Goal: Task Accomplishment & Management: Complete application form

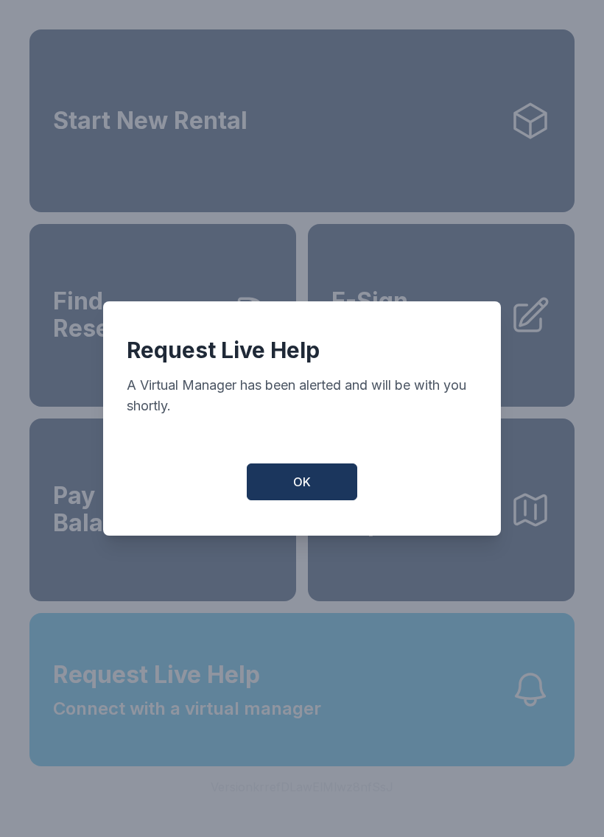
click at [320, 491] on button "OK" at bounding box center [302, 481] width 111 height 37
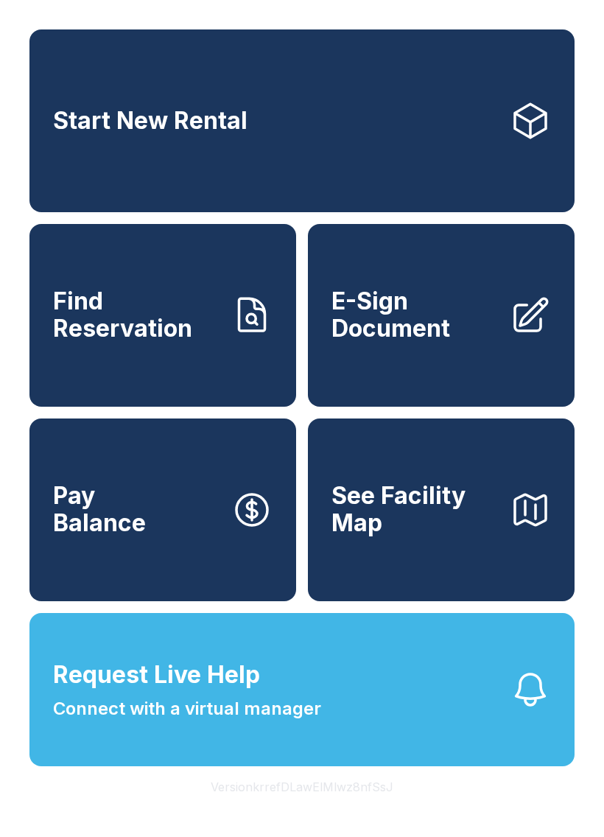
click at [335, 719] on button "Request Live Help Connect with a virtual manager" at bounding box center [301, 689] width 545 height 153
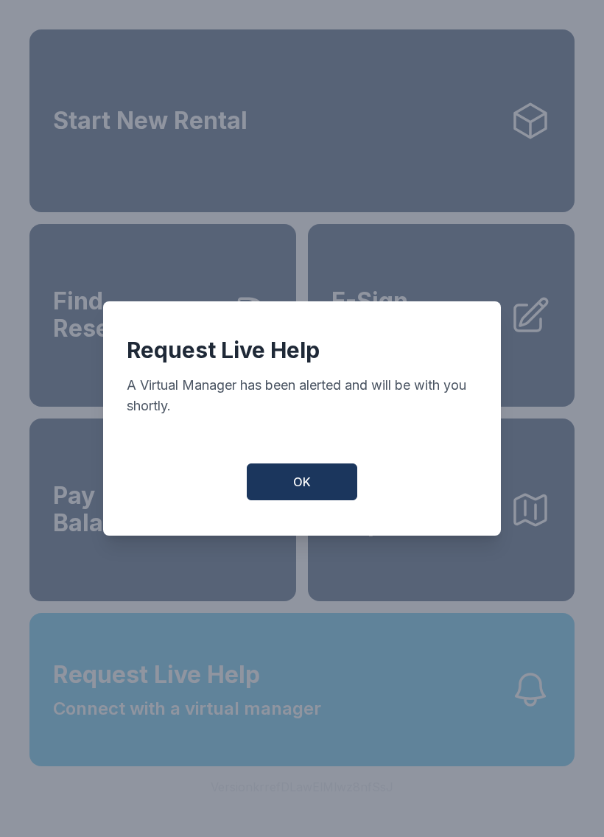
click at [301, 491] on span "OK" at bounding box center [302, 482] width 18 height 18
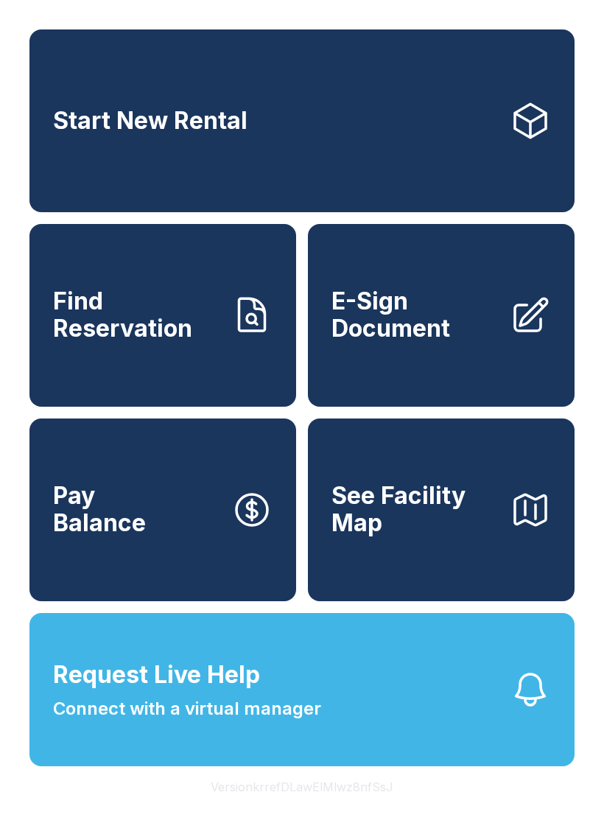
click at [445, 342] on span "E-Sign Document" at bounding box center [415, 315] width 167 height 54
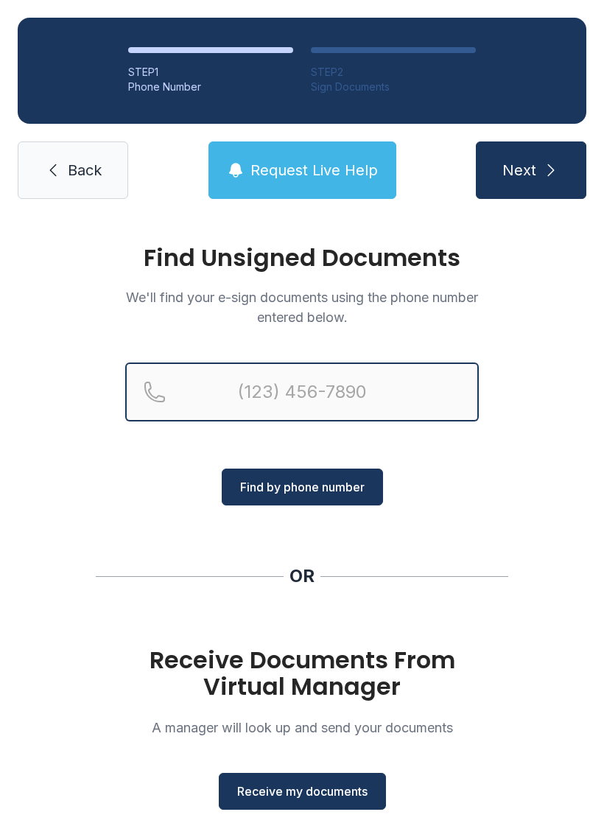
click at [224, 398] on input "Reservation phone number" at bounding box center [302, 391] width 354 height 59
type input "[PHONE_NUMBER]"
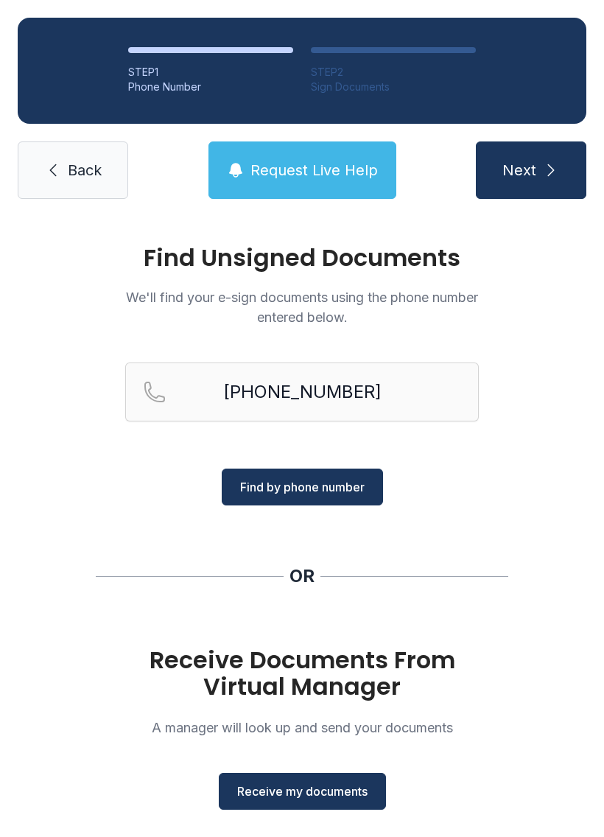
click at [321, 485] on span "Find by phone number" at bounding box center [302, 487] width 125 height 18
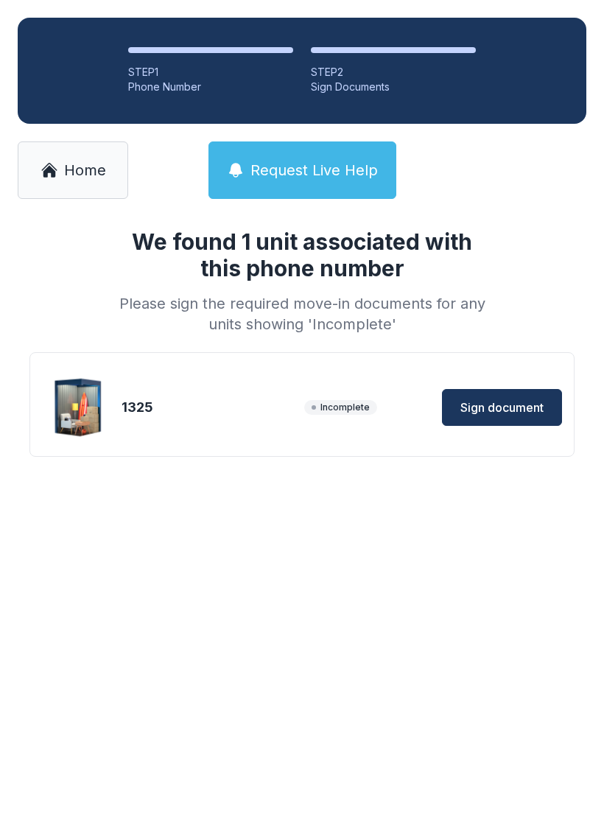
click at [523, 396] on button "Sign document" at bounding box center [502, 407] width 120 height 37
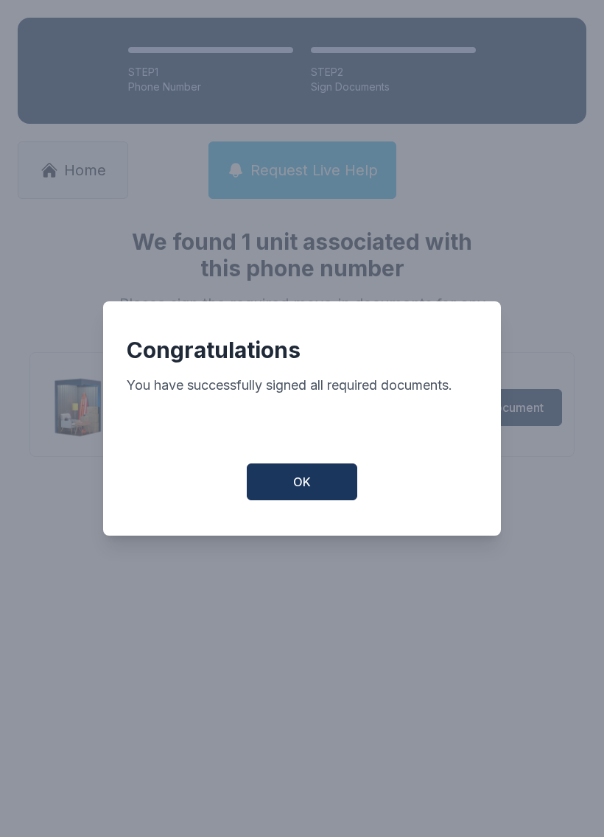
click at [334, 478] on button "OK" at bounding box center [302, 481] width 111 height 37
